Goal: Transaction & Acquisition: Purchase product/service

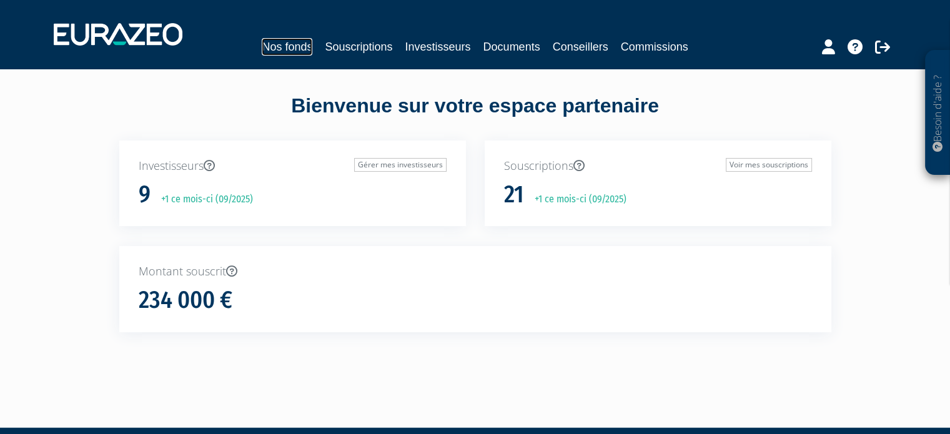
click at [291, 52] on link "Nos fonds" at bounding box center [287, 46] width 51 height 17
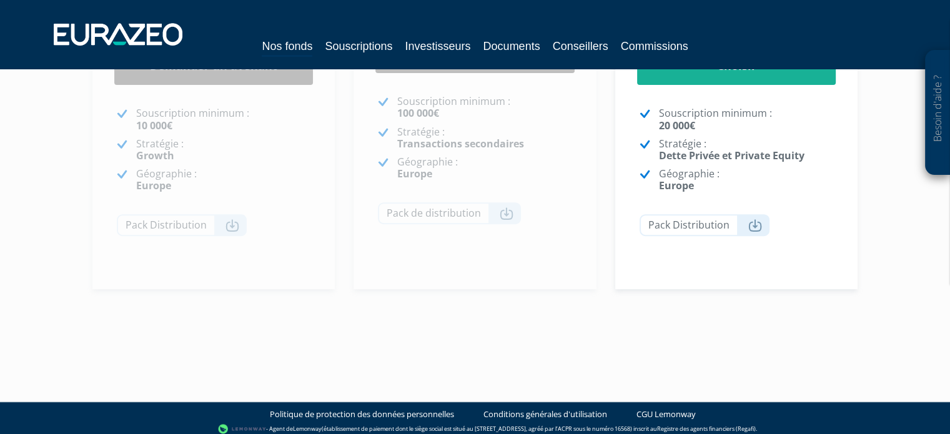
scroll to position [420, 0]
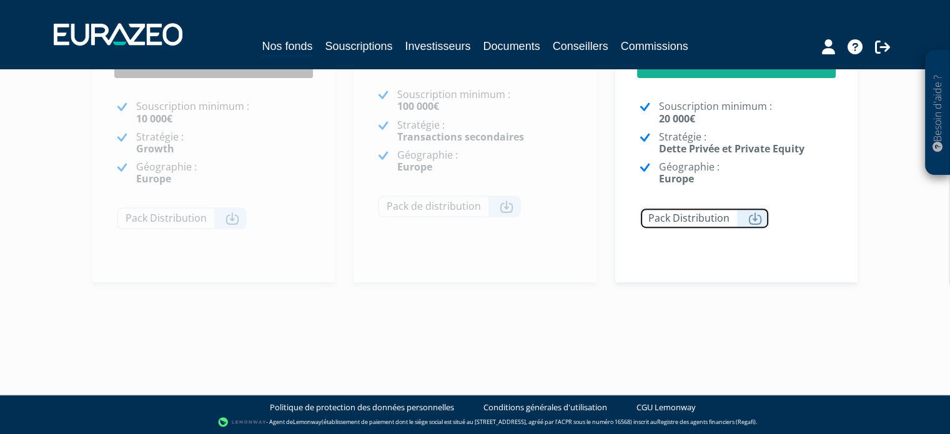
click at [722, 221] on link "Pack Distribution" at bounding box center [705, 218] width 130 height 22
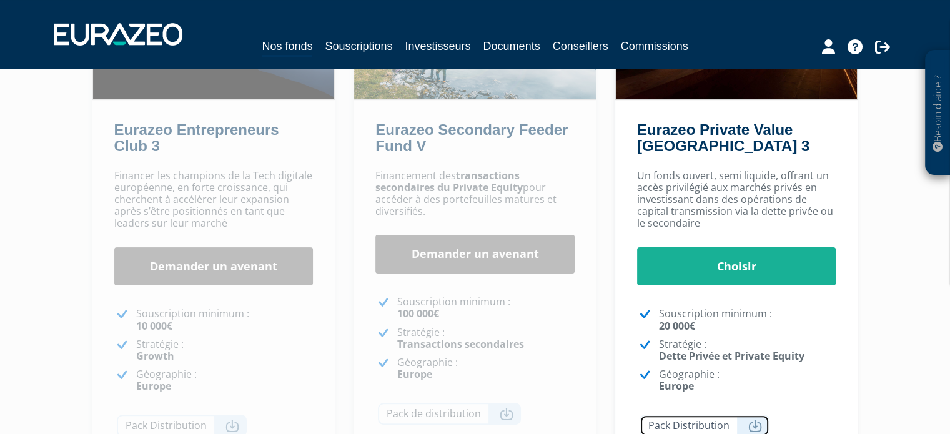
scroll to position [233, 0]
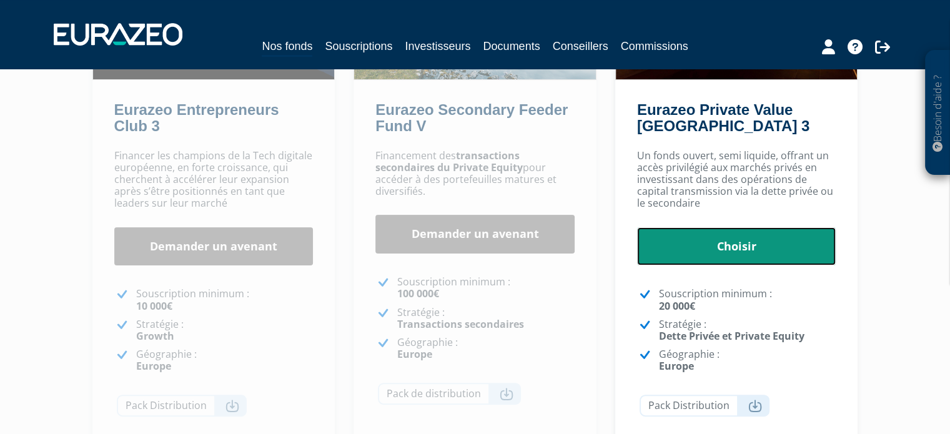
click at [689, 251] on link "Choisir" at bounding box center [736, 246] width 199 height 39
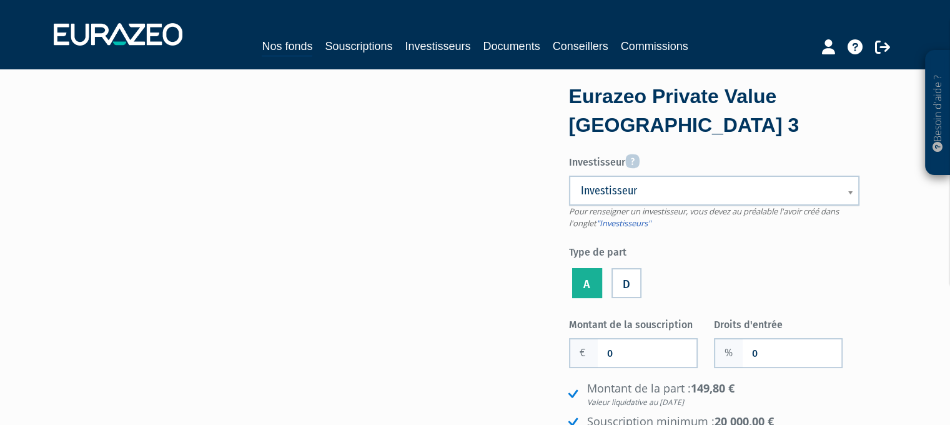
scroll to position [125, 0]
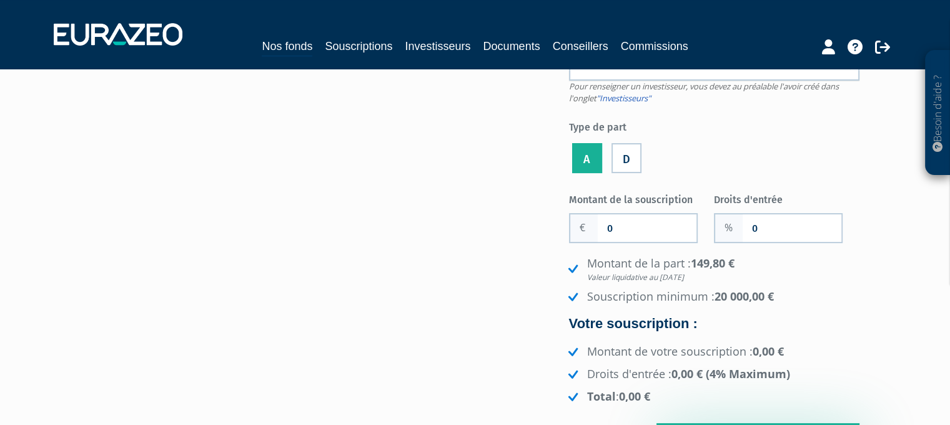
click at [580, 157] on li "A" at bounding box center [587, 156] width 36 height 41
click at [625, 159] on label "D" at bounding box center [627, 158] width 30 height 30
click at [0, 0] on input "D" at bounding box center [0, 0] width 0 height 0
click at [590, 157] on label "A" at bounding box center [587, 158] width 30 height 30
click at [0, 0] on input "A" at bounding box center [0, 0] width 0 height 0
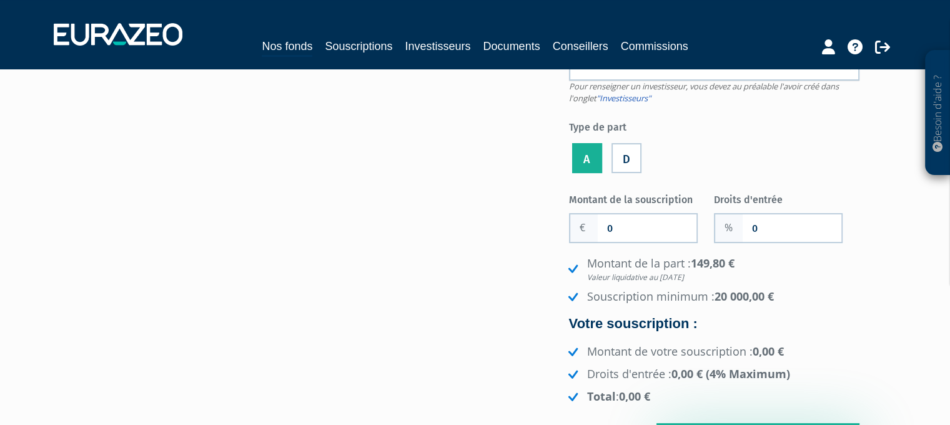
click at [640, 159] on label "D" at bounding box center [627, 158] width 30 height 30
click at [0, 0] on input "D" at bounding box center [0, 0] width 0 height 0
click at [587, 157] on label "A" at bounding box center [587, 158] width 30 height 30
click at [0, 0] on input "A" at bounding box center [0, 0] width 0 height 0
click at [625, 226] on input "0" at bounding box center [647, 227] width 99 height 27
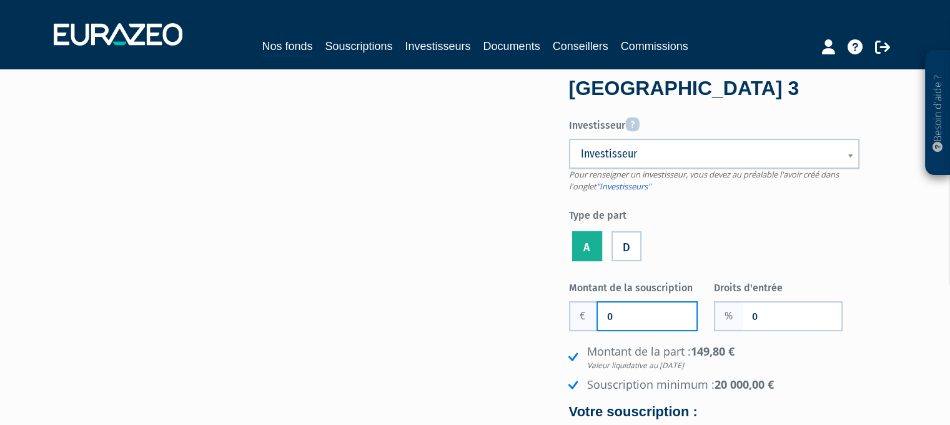
scroll to position [0, 0]
